Goal: Feedback & Contribution: Leave review/rating

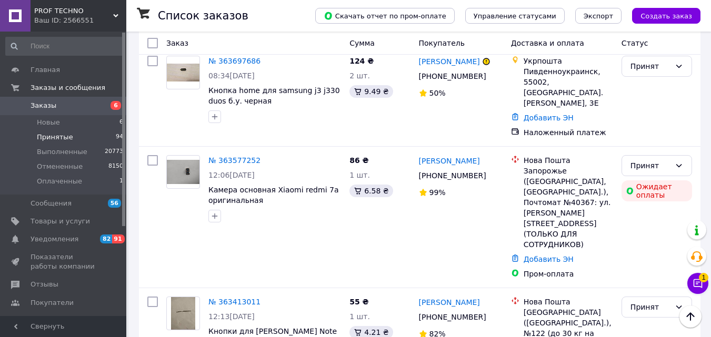
scroll to position [1960, 0]
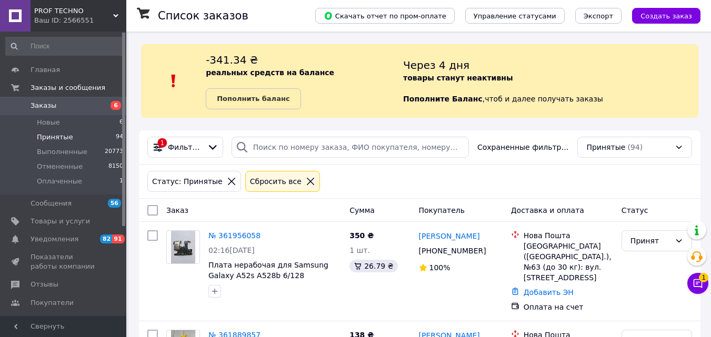
click at [52, 138] on span "Принятые" at bounding box center [55, 137] width 36 height 9
click at [58, 152] on span "Выполненные" at bounding box center [62, 151] width 51 height 9
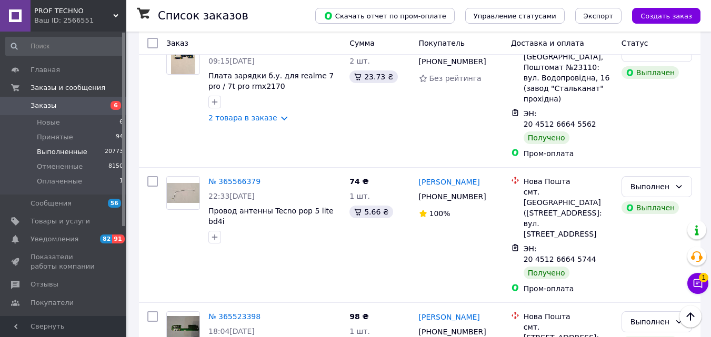
scroll to position [1843, 0]
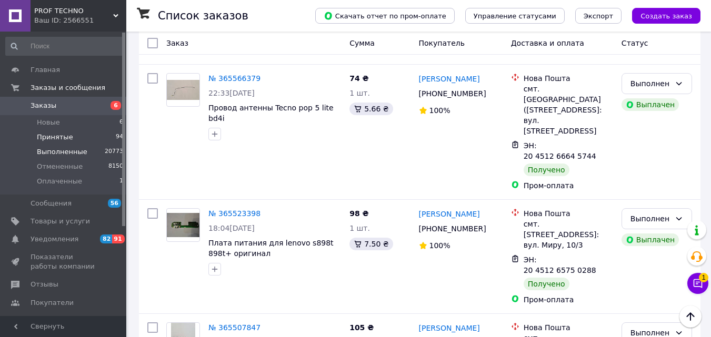
click at [58, 140] on span "Принятые" at bounding box center [55, 137] width 36 height 9
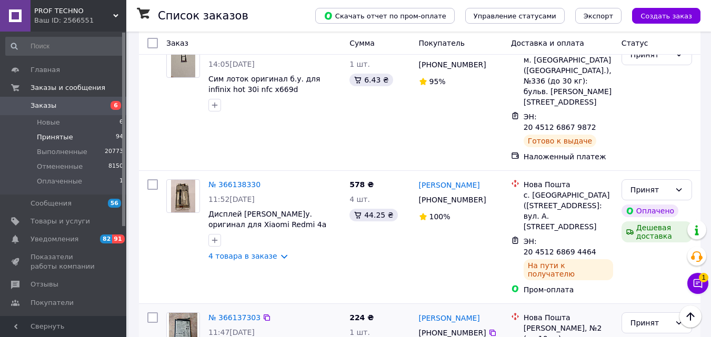
scroll to position [1982, 0]
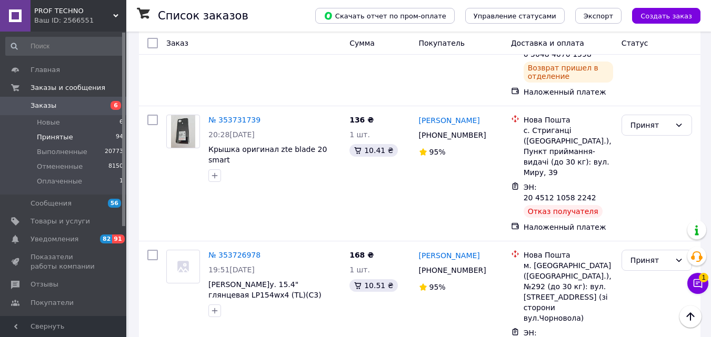
scroll to position [2053, 0]
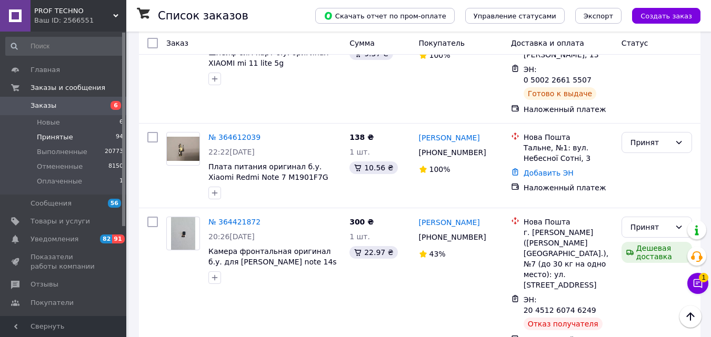
scroll to position [1170, 0]
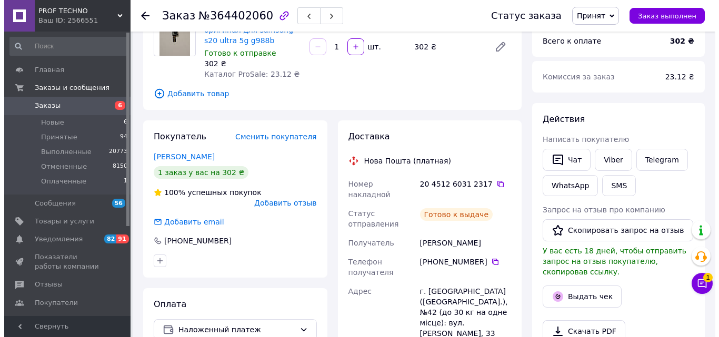
scroll to position [158, 0]
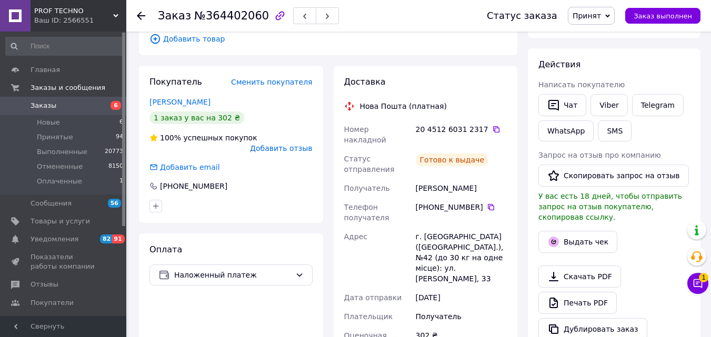
click at [282, 144] on span "Добавить отзыв" at bounding box center [281, 148] width 62 height 8
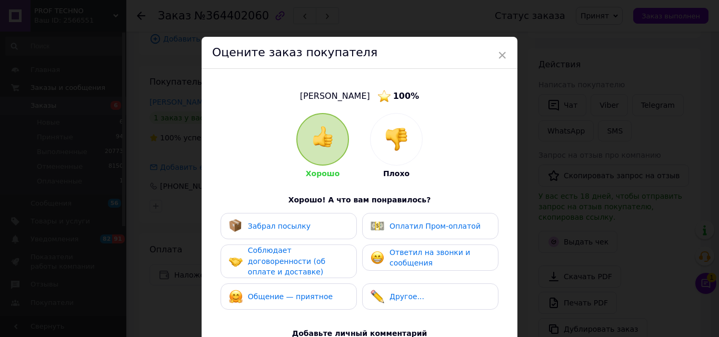
click at [392, 151] on img at bounding box center [396, 139] width 23 height 23
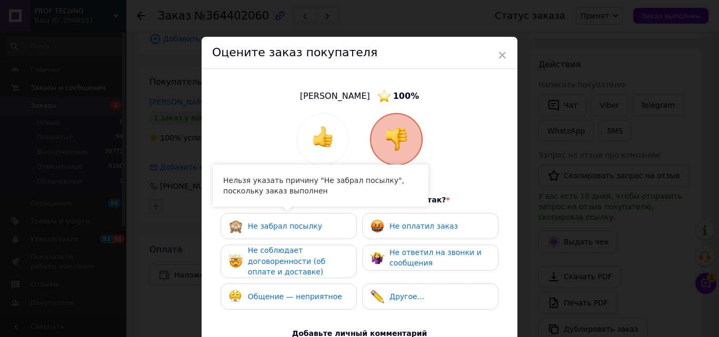
click at [265, 233] on div "Не забрал посылку" at bounding box center [275, 227] width 93 height 14
click at [295, 225] on span "Не забрал посылку" at bounding box center [285, 226] width 74 height 8
click at [414, 225] on span "Не оплатил заказ" at bounding box center [424, 226] width 68 height 8
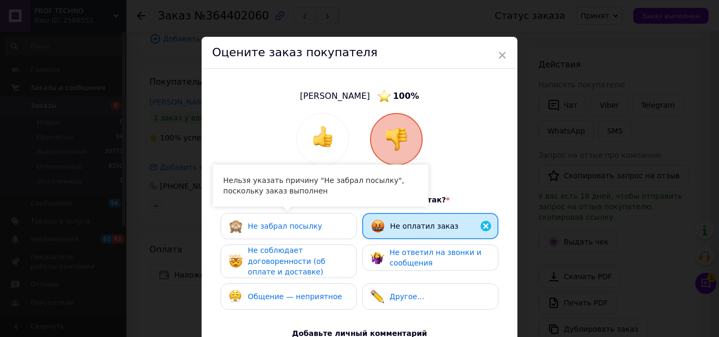
click at [292, 222] on span "Не забрал посылку" at bounding box center [285, 226] width 74 height 8
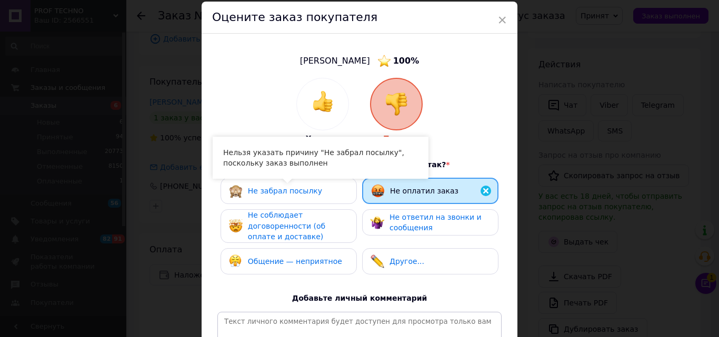
scroll to position [53, 0]
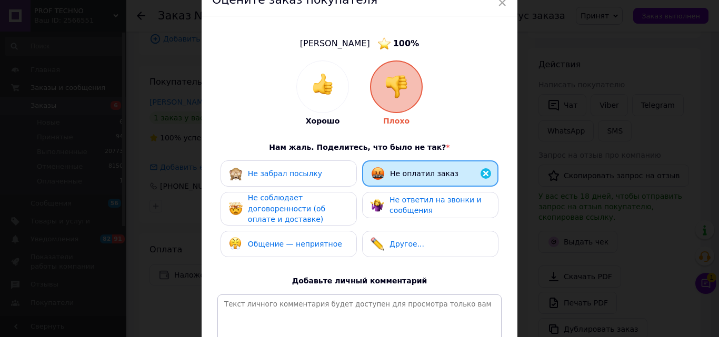
click at [304, 200] on div "Не соблюдает договоренности (об оплате и доставке)" at bounding box center [298, 209] width 100 height 33
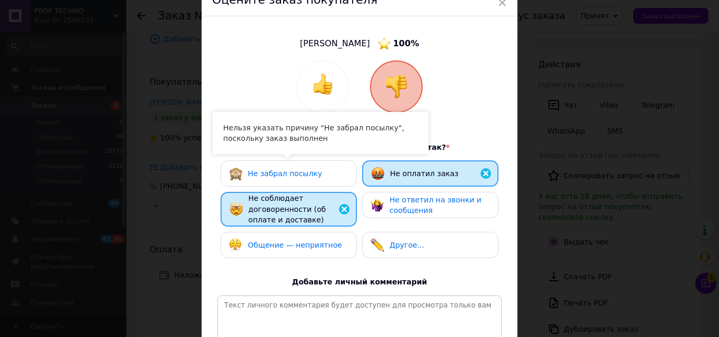
click at [305, 173] on span "Не забрал посылку" at bounding box center [285, 174] width 74 height 8
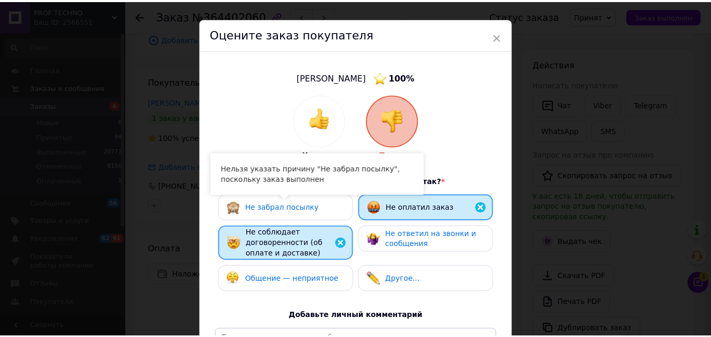
scroll to position [0, 0]
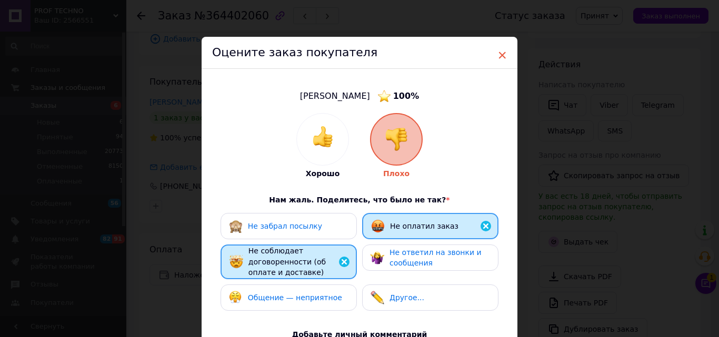
click at [500, 52] on span "×" at bounding box center [501, 55] width 9 height 18
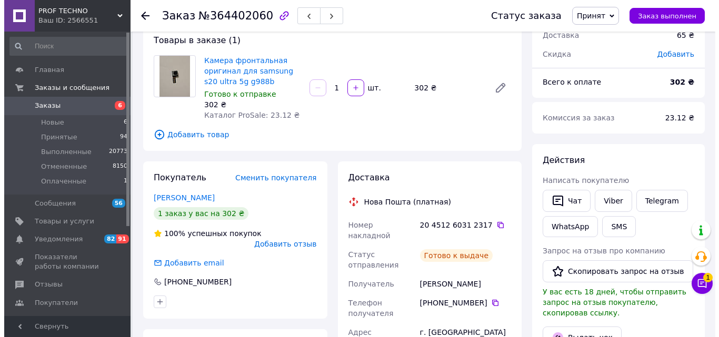
scroll to position [53, 0]
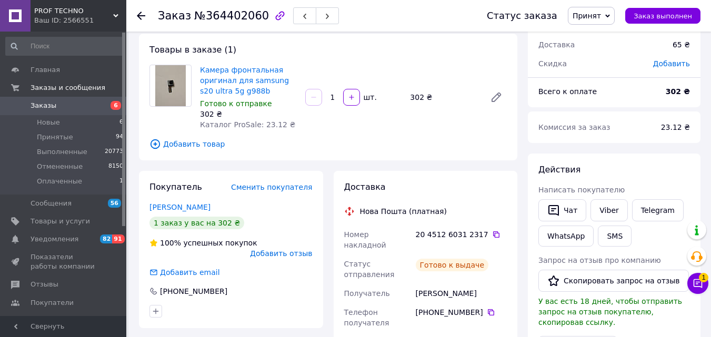
click at [276, 250] on span "Добавить отзыв" at bounding box center [281, 254] width 62 height 8
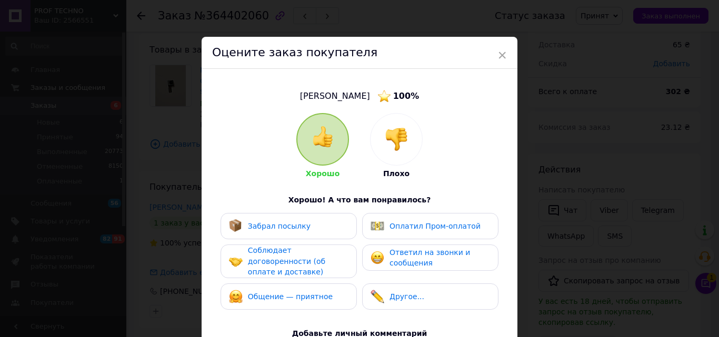
click at [390, 142] on img at bounding box center [396, 139] width 23 height 23
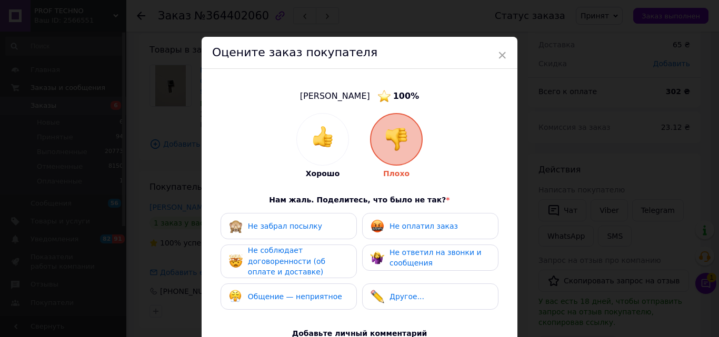
click at [412, 226] on span "Не оплатил заказ" at bounding box center [424, 226] width 68 height 8
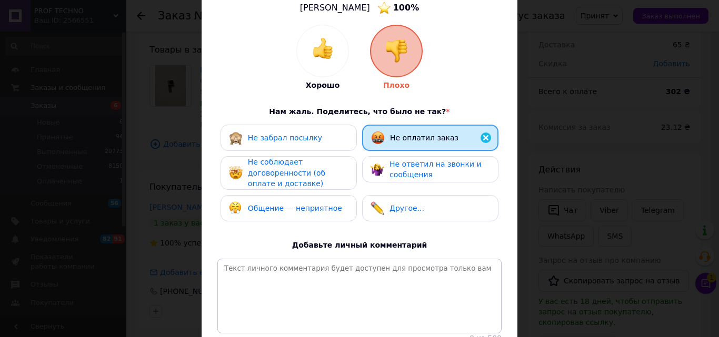
scroll to position [105, 0]
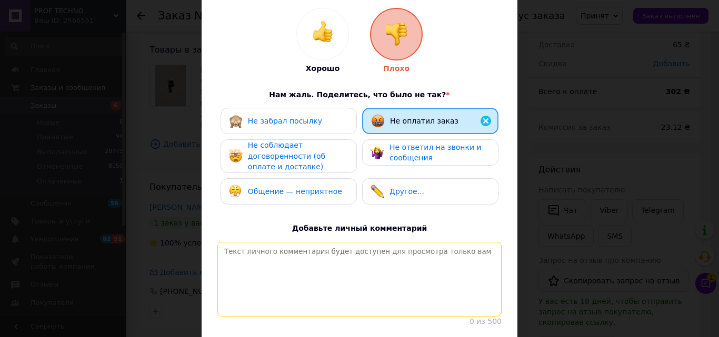
click at [331, 261] on textarea at bounding box center [359, 279] width 284 height 75
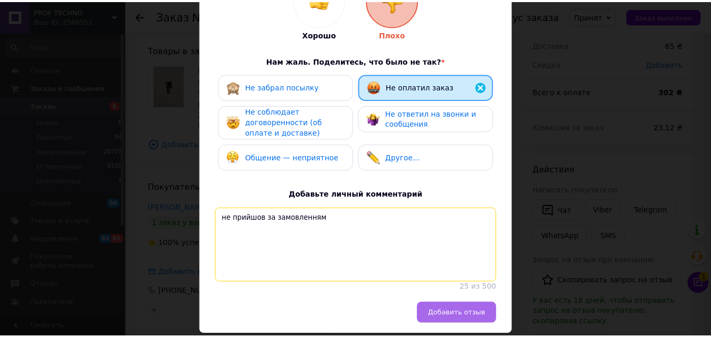
scroll to position [158, 0]
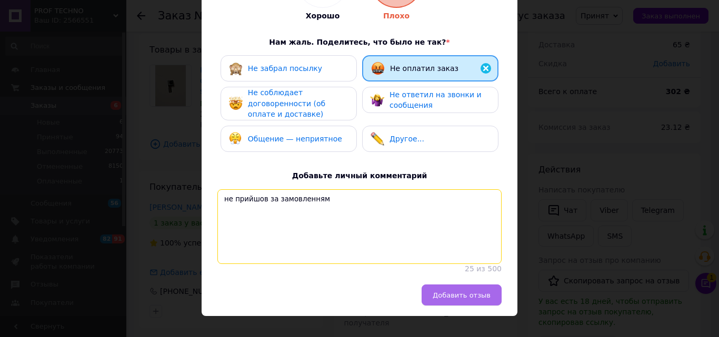
type textarea "не прийшов за замовленням"
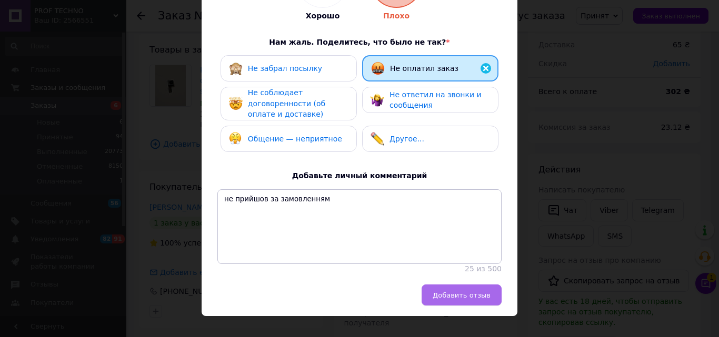
click at [472, 300] on span "Добавить отзыв" at bounding box center [462, 296] width 58 height 8
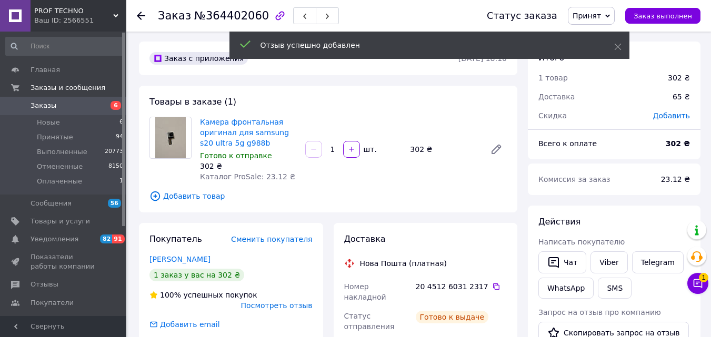
scroll to position [0, 0]
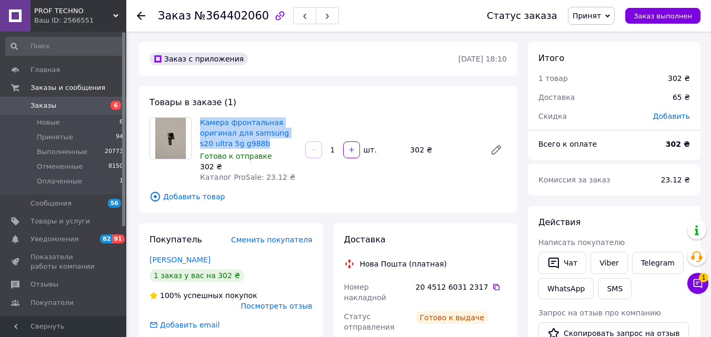
drag, startPoint x: 198, startPoint y: 121, endPoint x: 255, endPoint y: 145, distance: 62.1
click at [255, 145] on div "Камера фронтальная оригинал для samsung s20 ultra 5g g988b Готово к отправке 30…" at bounding box center [248, 149] width 105 height 69
copy link "Камера фронтальная оригинал для samsung s20 ultra 5g g988b"
